Goal: Task Accomplishment & Management: Manage account settings

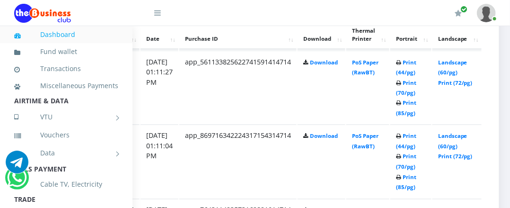
scroll to position [538, 176]
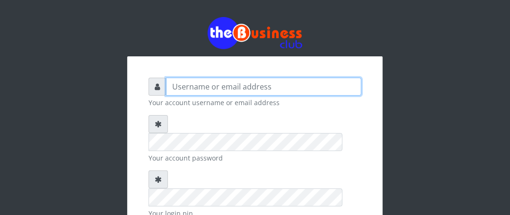
type input "Boboyen"
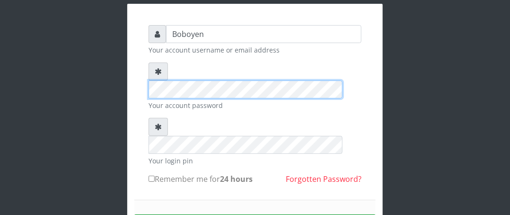
scroll to position [111, 0]
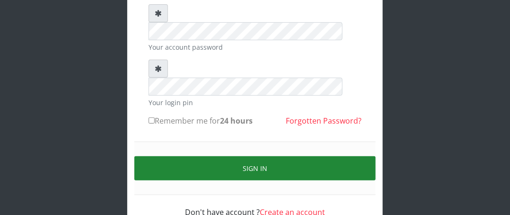
click at [246, 156] on button "Sign in" at bounding box center [254, 168] width 241 height 24
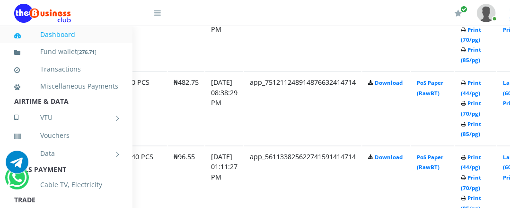
scroll to position [591, 121]
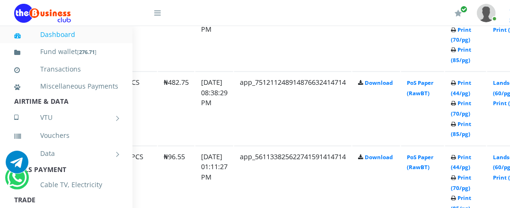
drag, startPoint x: 308, startPoint y: 212, endPoint x: 398, endPoint y: 208, distance: 89.5
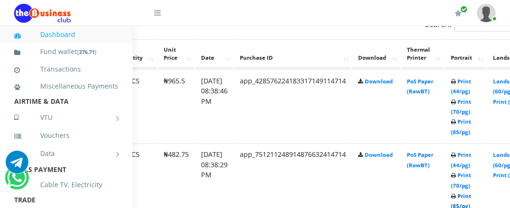
scroll to position [496, 121]
